Goal: Task Accomplishment & Management: Manage account settings

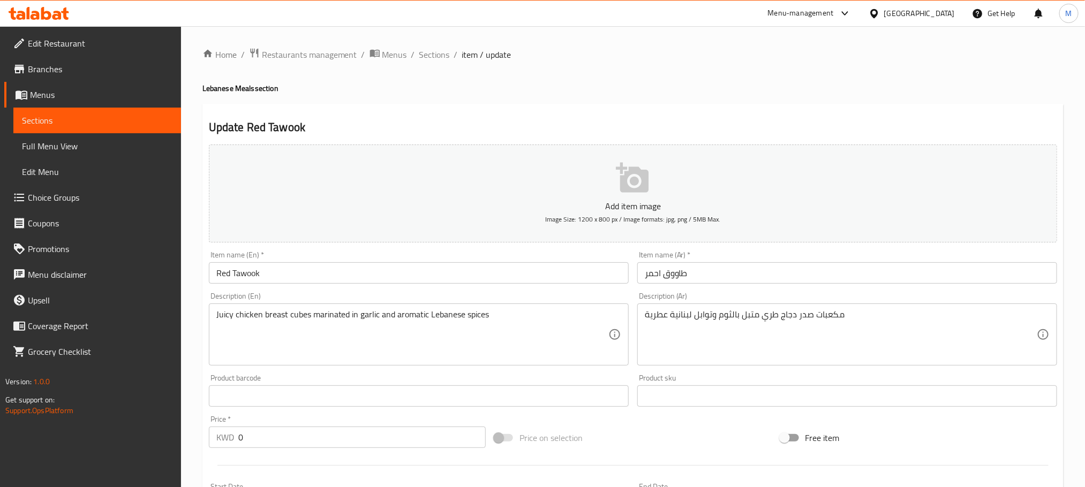
click at [934, 14] on div "[GEOGRAPHIC_DATA]" at bounding box center [919, 13] width 71 height 12
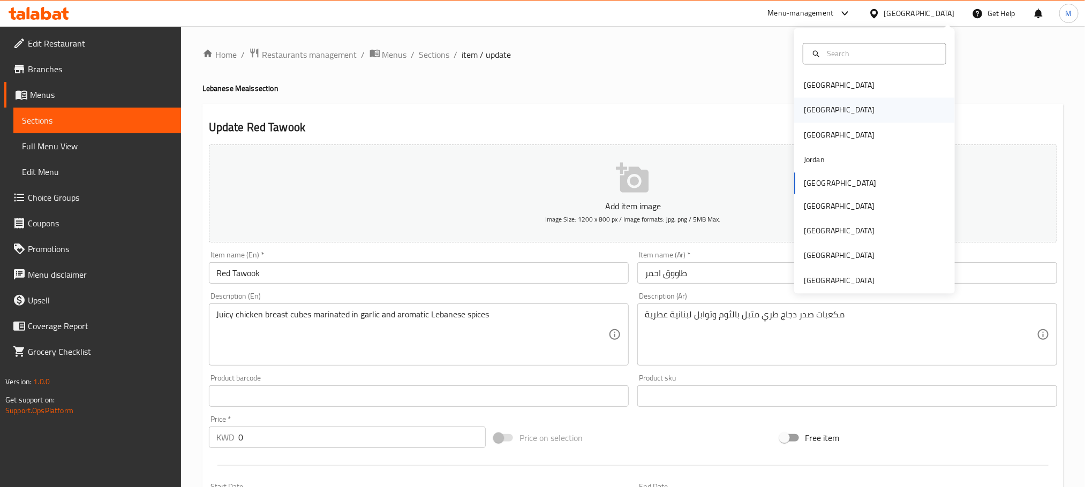
click at [820, 112] on div "[GEOGRAPHIC_DATA]" at bounding box center [874, 110] width 161 height 25
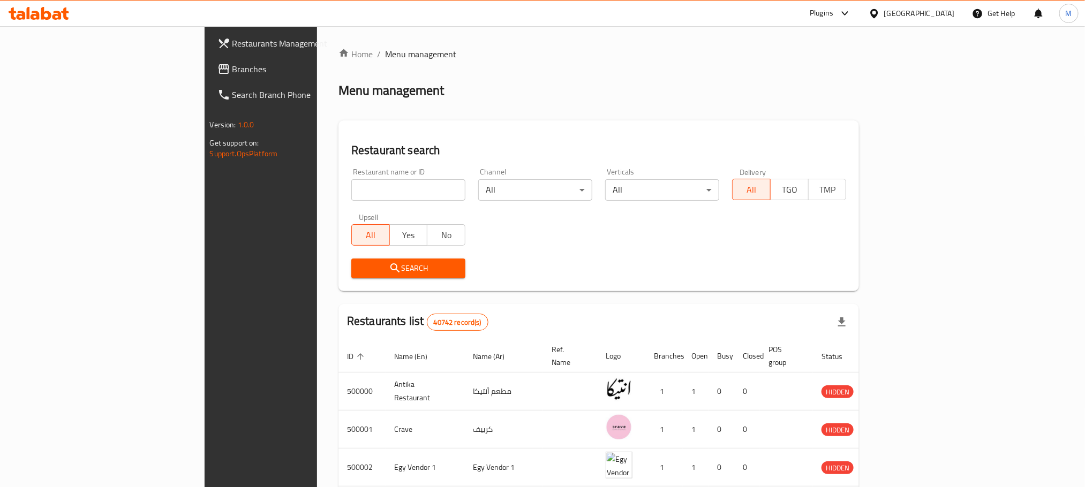
click at [859, 21] on div "Plugins" at bounding box center [830, 14] width 58 height 26
drag, startPoint x: 881, startPoint y: 10, endPoint x: 887, endPoint y: 10, distance: 6.4
click at [833, 10] on div "Plugins" at bounding box center [821, 13] width 24 height 13
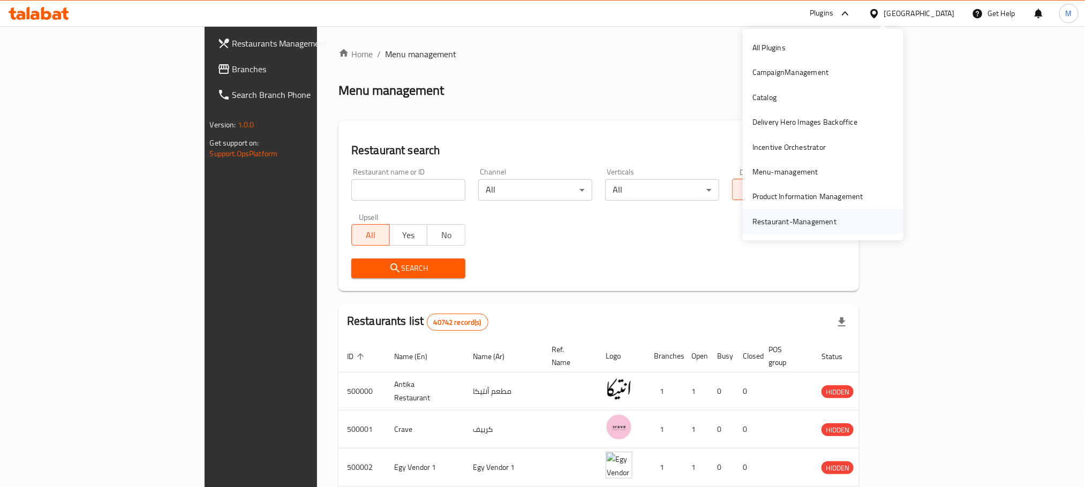
click at [792, 223] on div "Restaurant-Management" at bounding box center [794, 222] width 84 height 12
